Goal: Transaction & Acquisition: Subscribe to service/newsletter

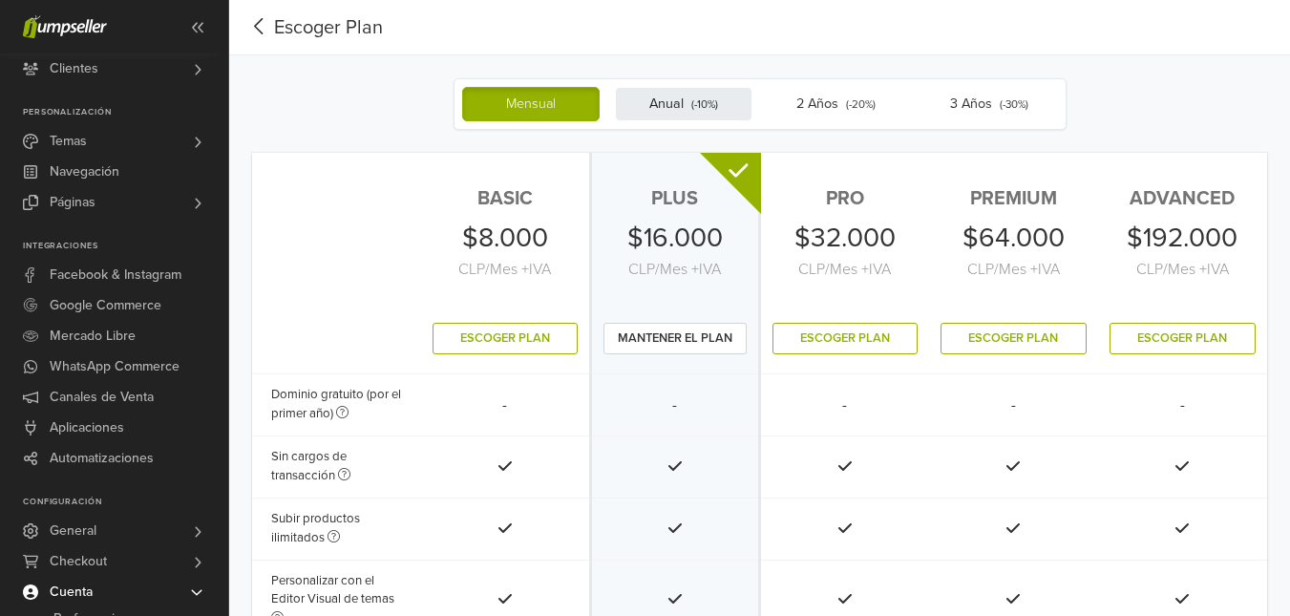
click at [694, 107] on small "(- 10 %)" at bounding box center [704, 103] width 27 height 13
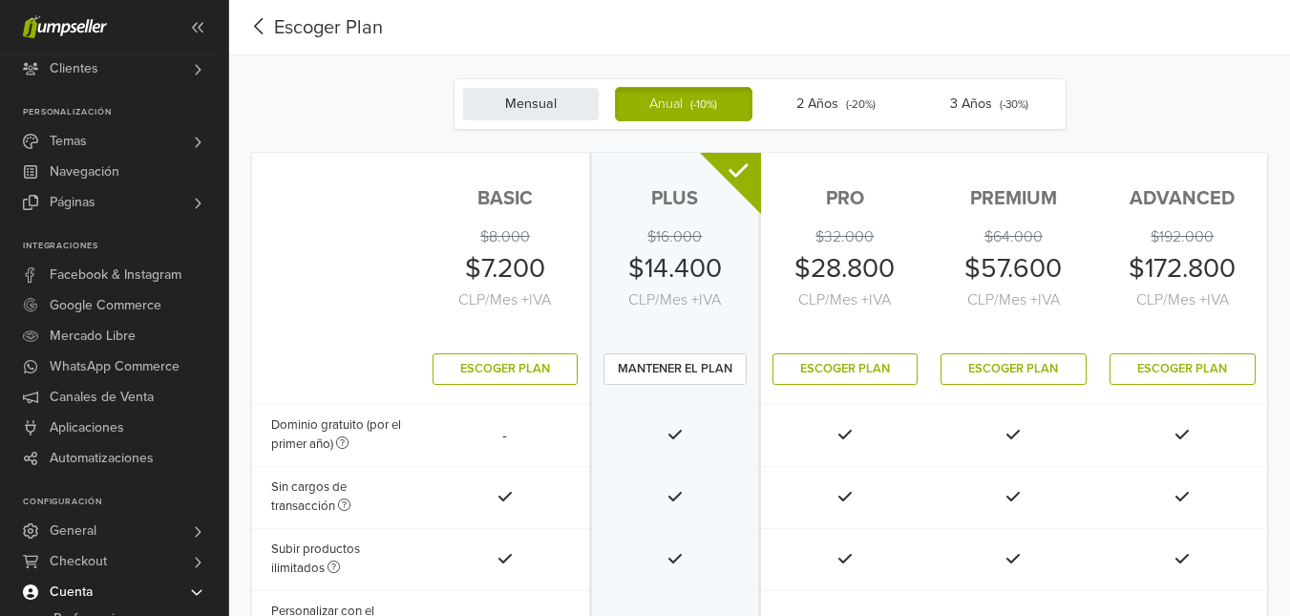
click at [530, 100] on label "Mensual" at bounding box center [530, 104] width 137 height 34
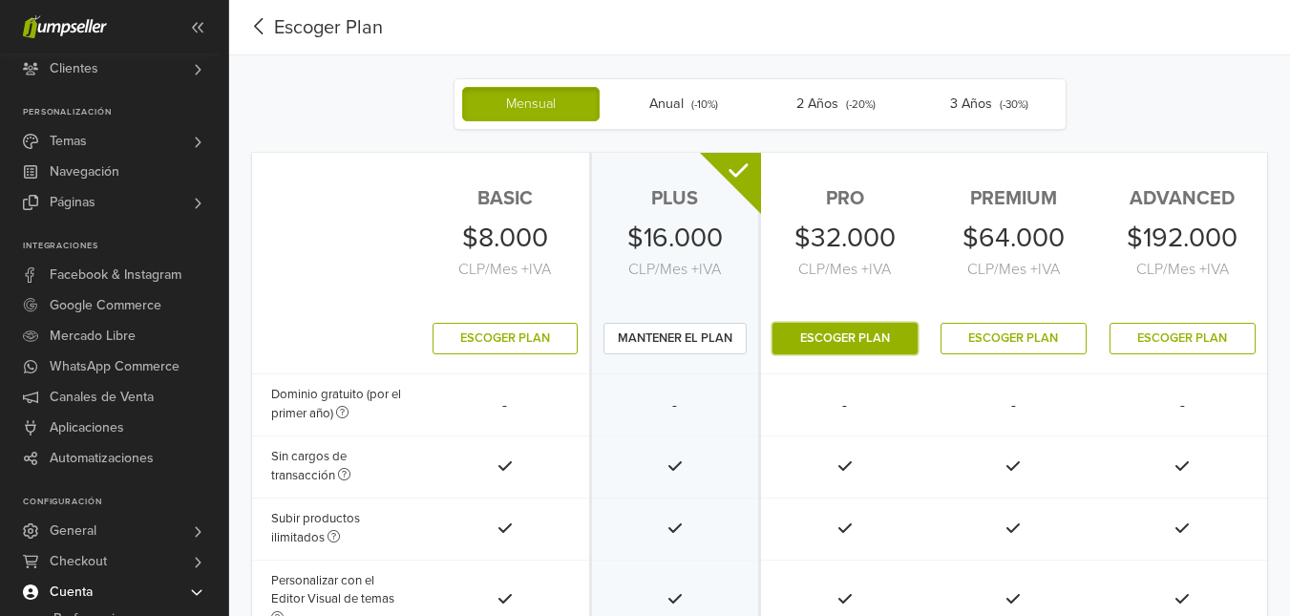
click at [855, 332] on button "Escoger Plan" at bounding box center [844, 339] width 145 height 32
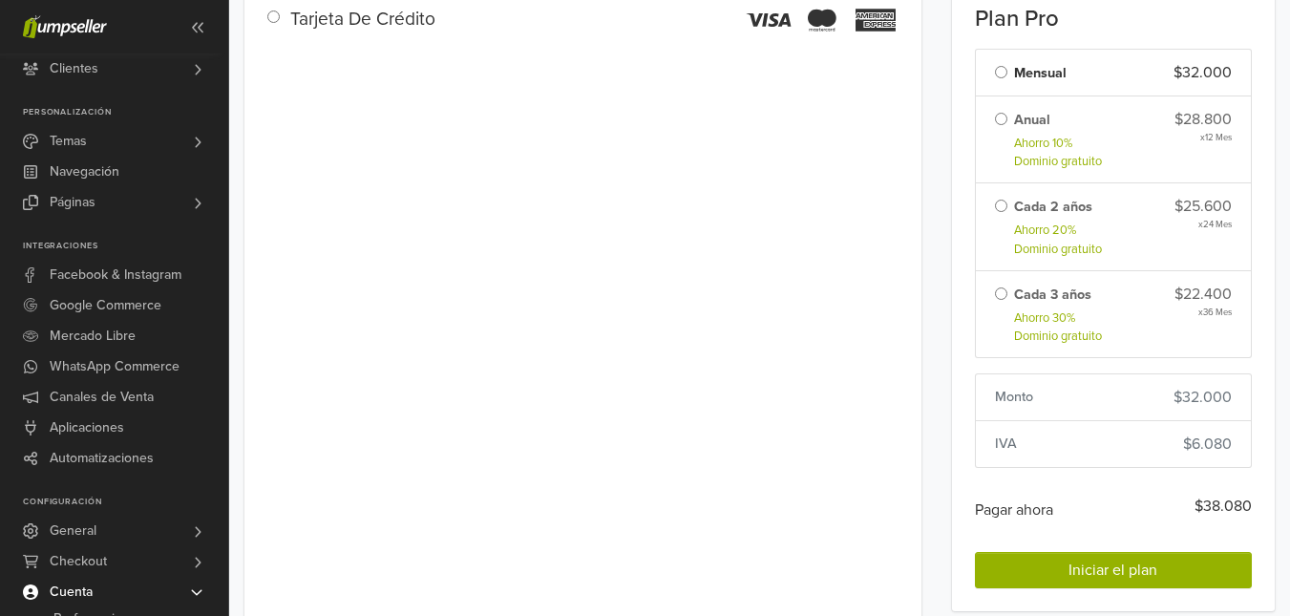
scroll to position [309, 0]
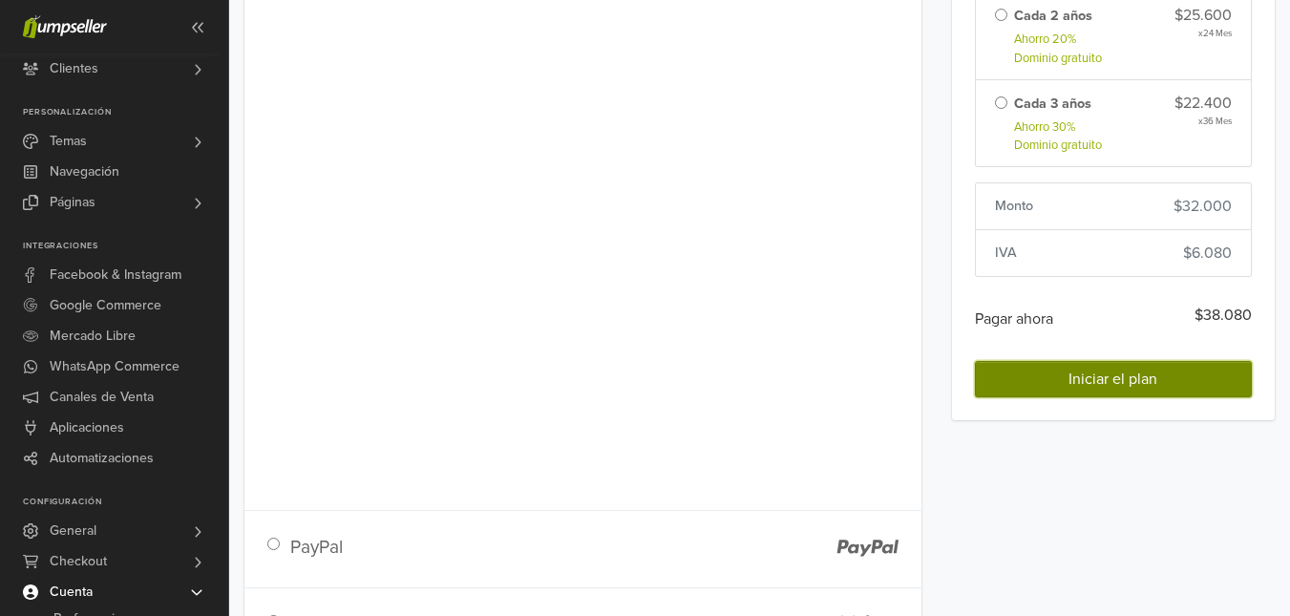
click at [1124, 370] on span "Iniciar el plan" at bounding box center [1112, 378] width 89 height 19
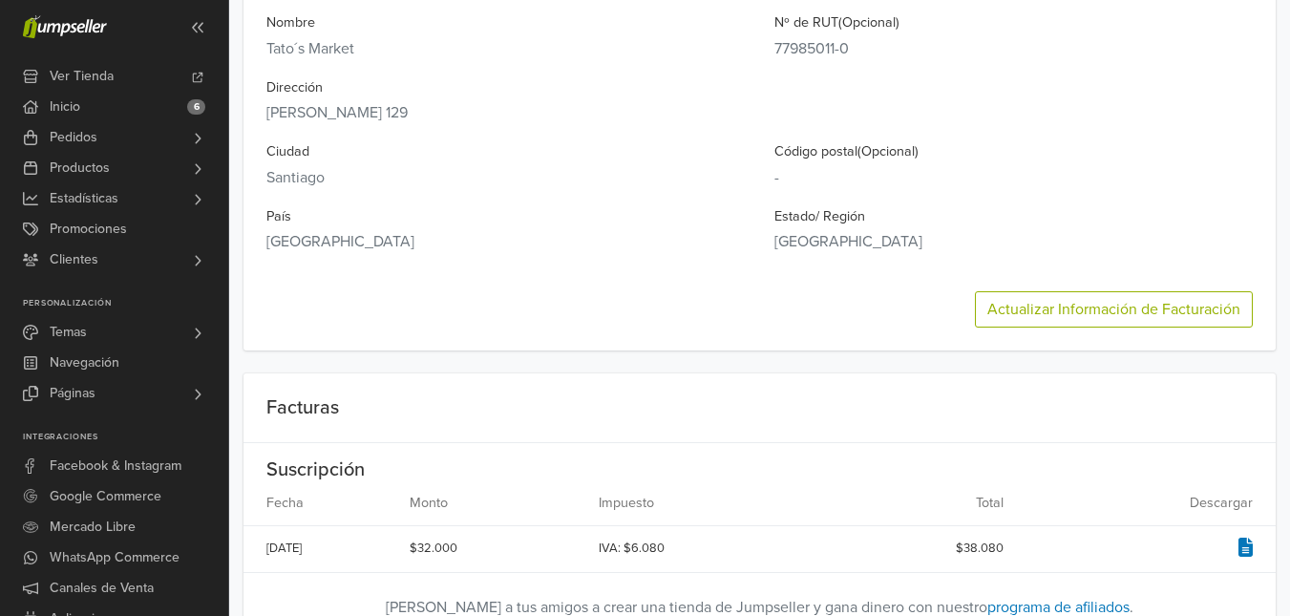
scroll to position [477, 0]
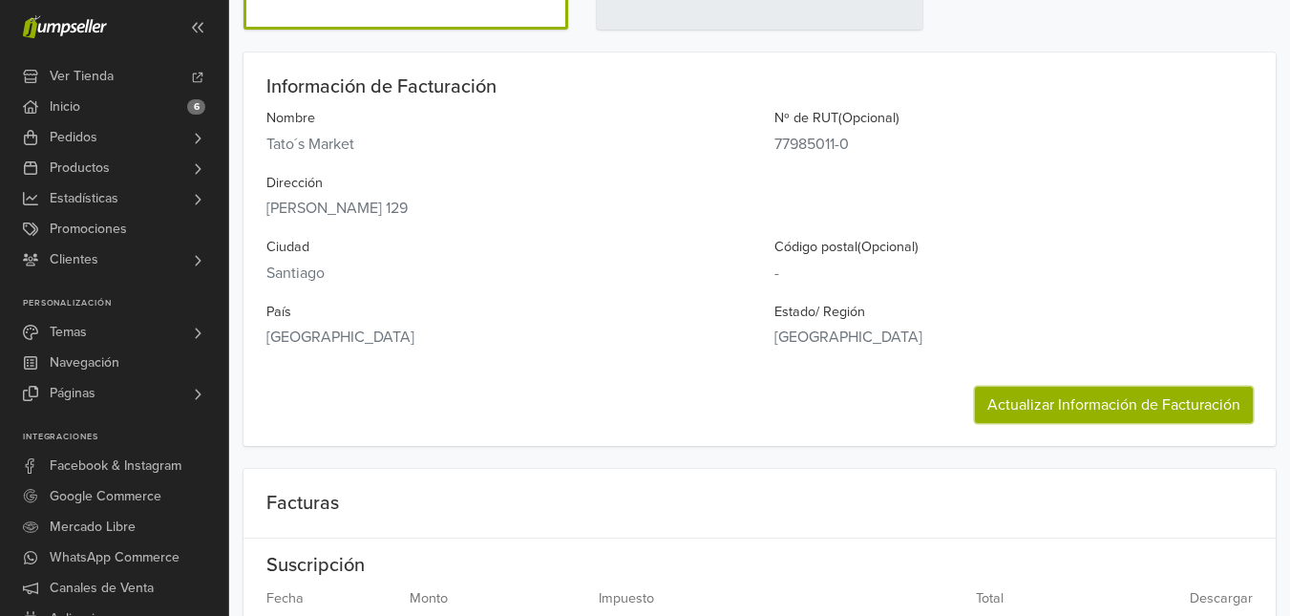
click at [1089, 396] on button "Actualizar Información de Facturación" at bounding box center [1114, 405] width 278 height 36
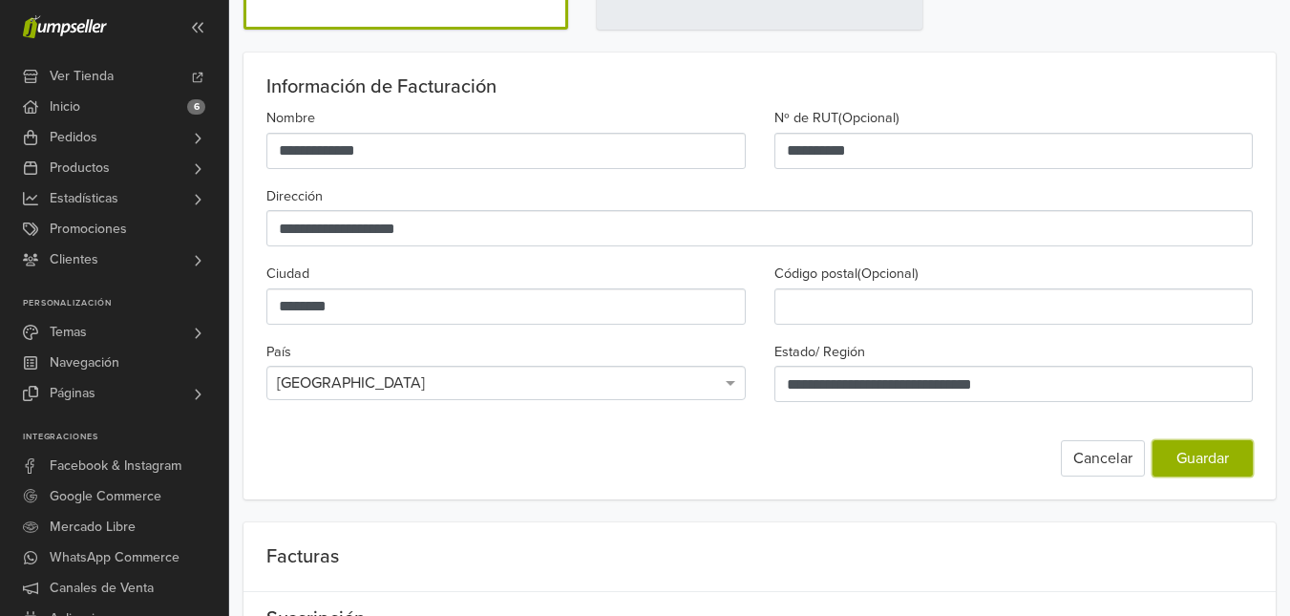
click at [1209, 464] on button "Guardar" at bounding box center [1202, 458] width 100 height 36
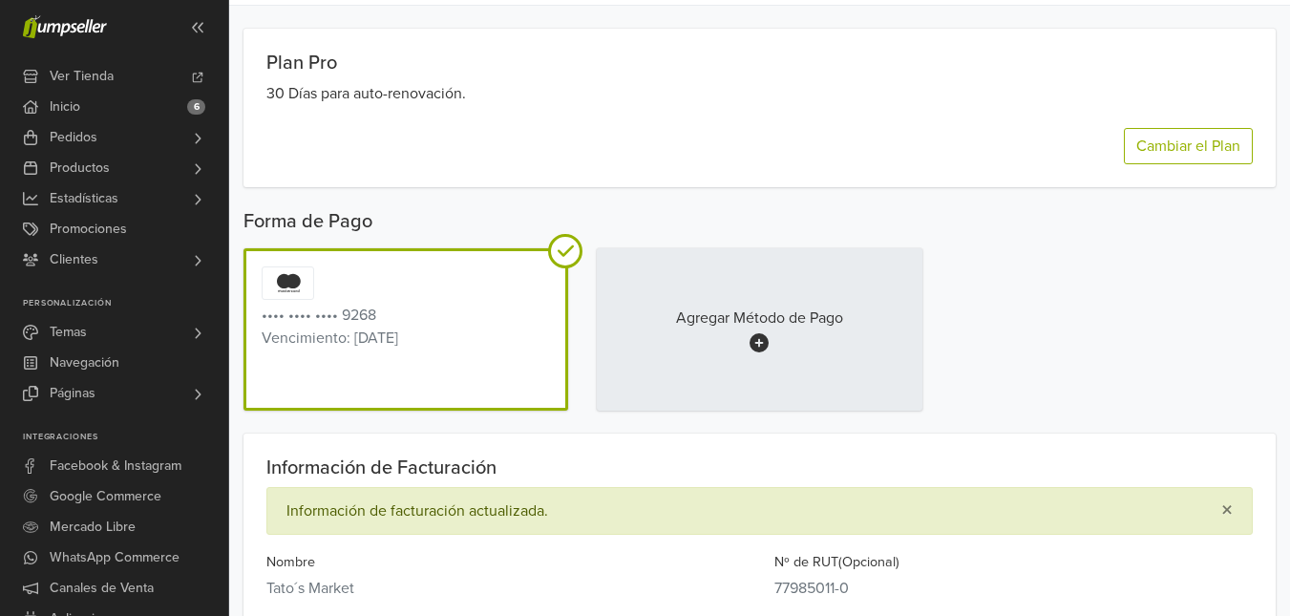
scroll to position [0, 0]
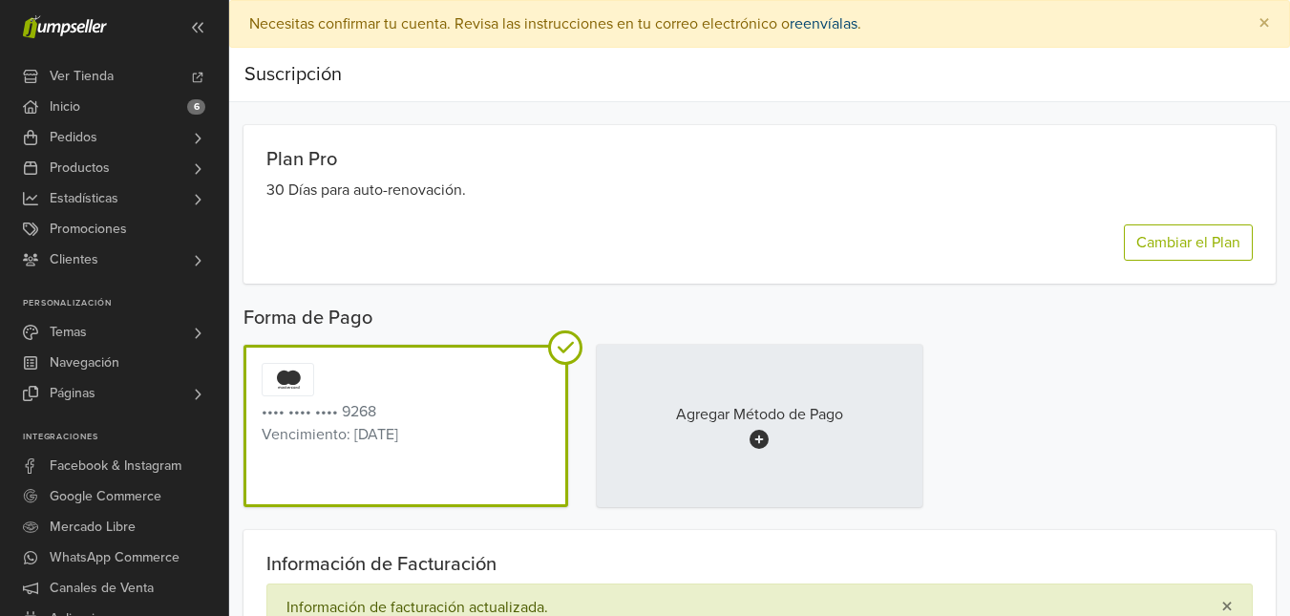
click at [823, 23] on link "reenvíalas" at bounding box center [823, 23] width 68 height 19
